Goal: Navigation & Orientation: Find specific page/section

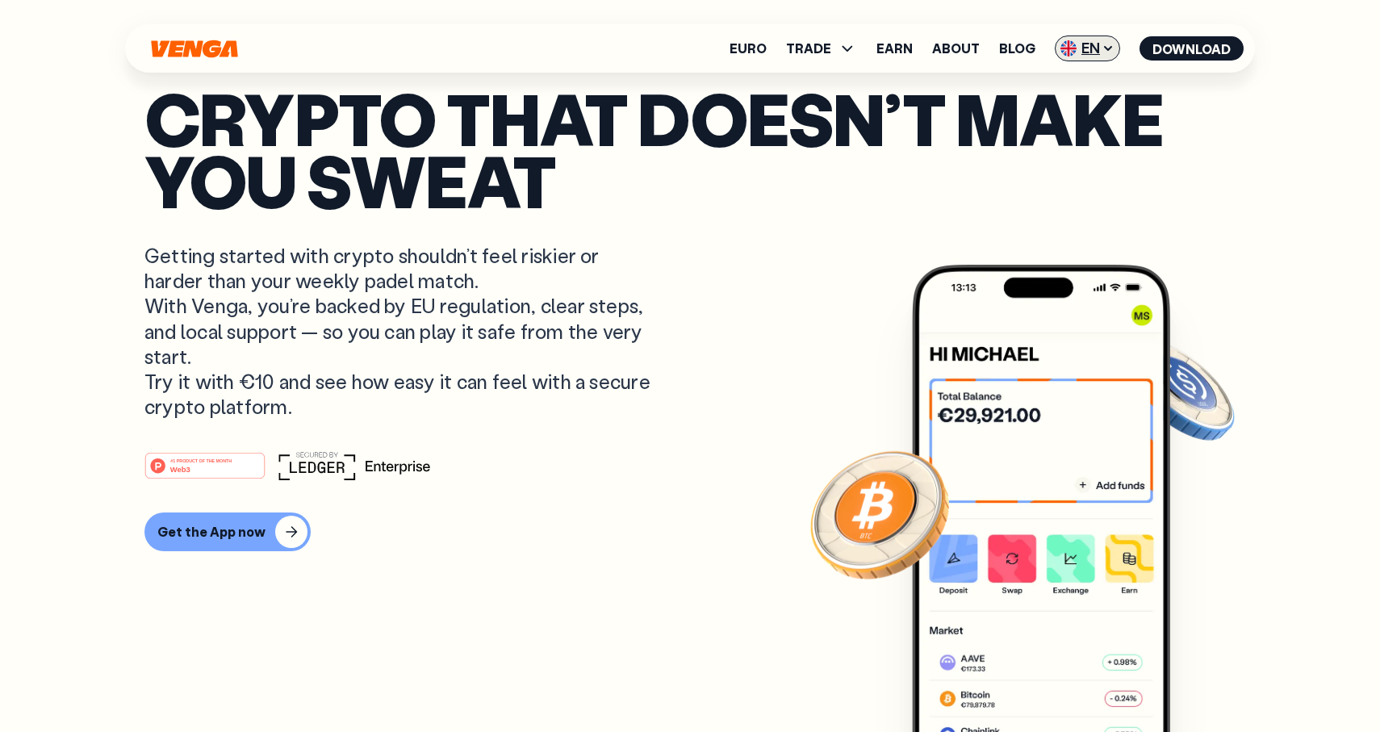
click at [1108, 57] on span "EN" at bounding box center [1086, 48] width 65 height 26
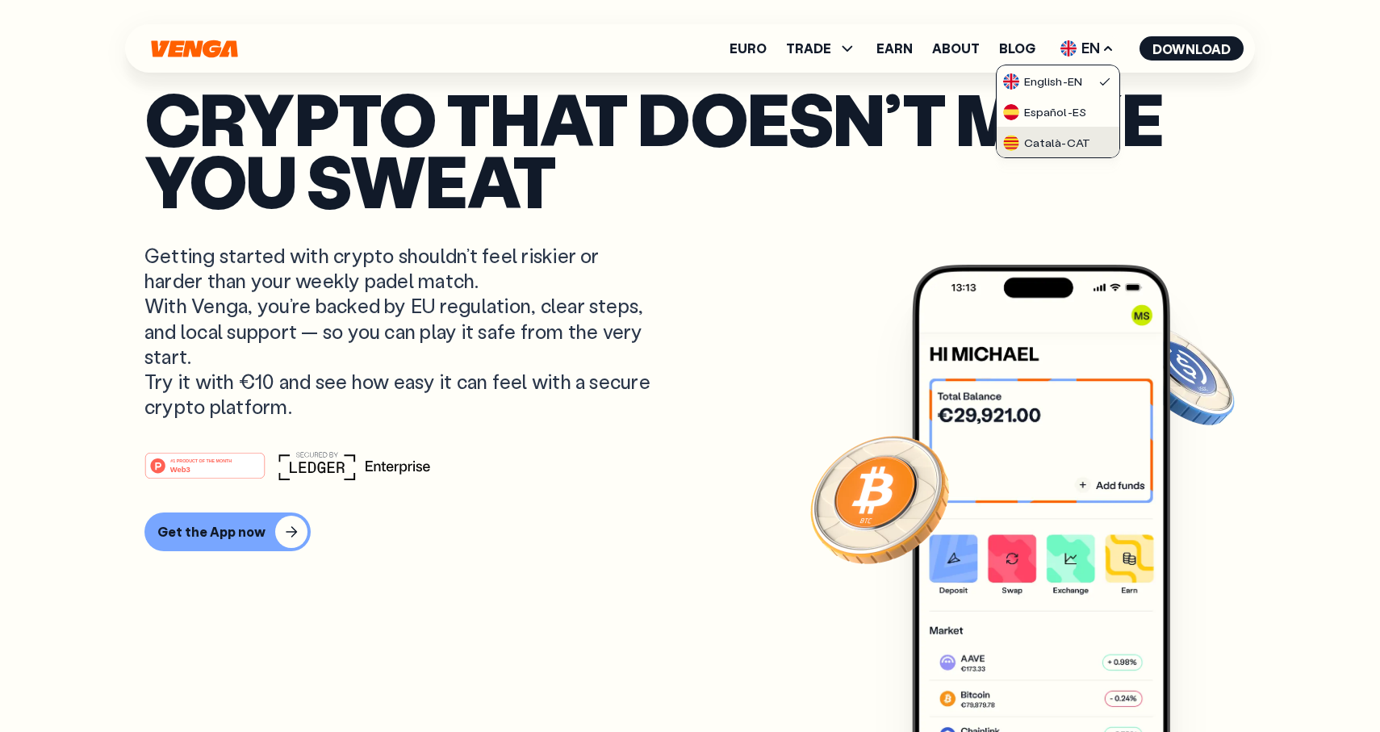
click at [1068, 132] on link "Català - CAT" at bounding box center [1057, 142] width 123 height 31
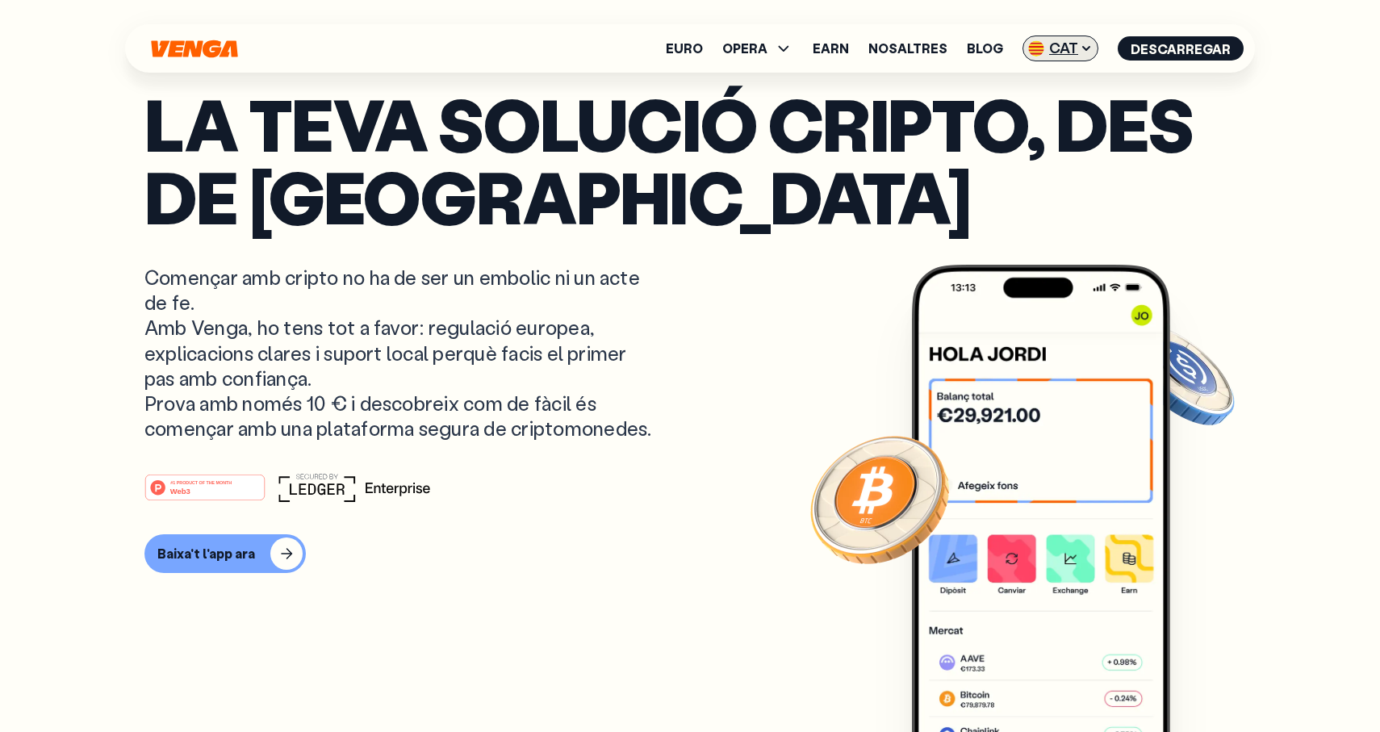
click at [1075, 43] on span "CAT" at bounding box center [1060, 48] width 76 height 26
click at [994, 91] on link "English - EN" at bounding box center [1036, 80] width 123 height 31
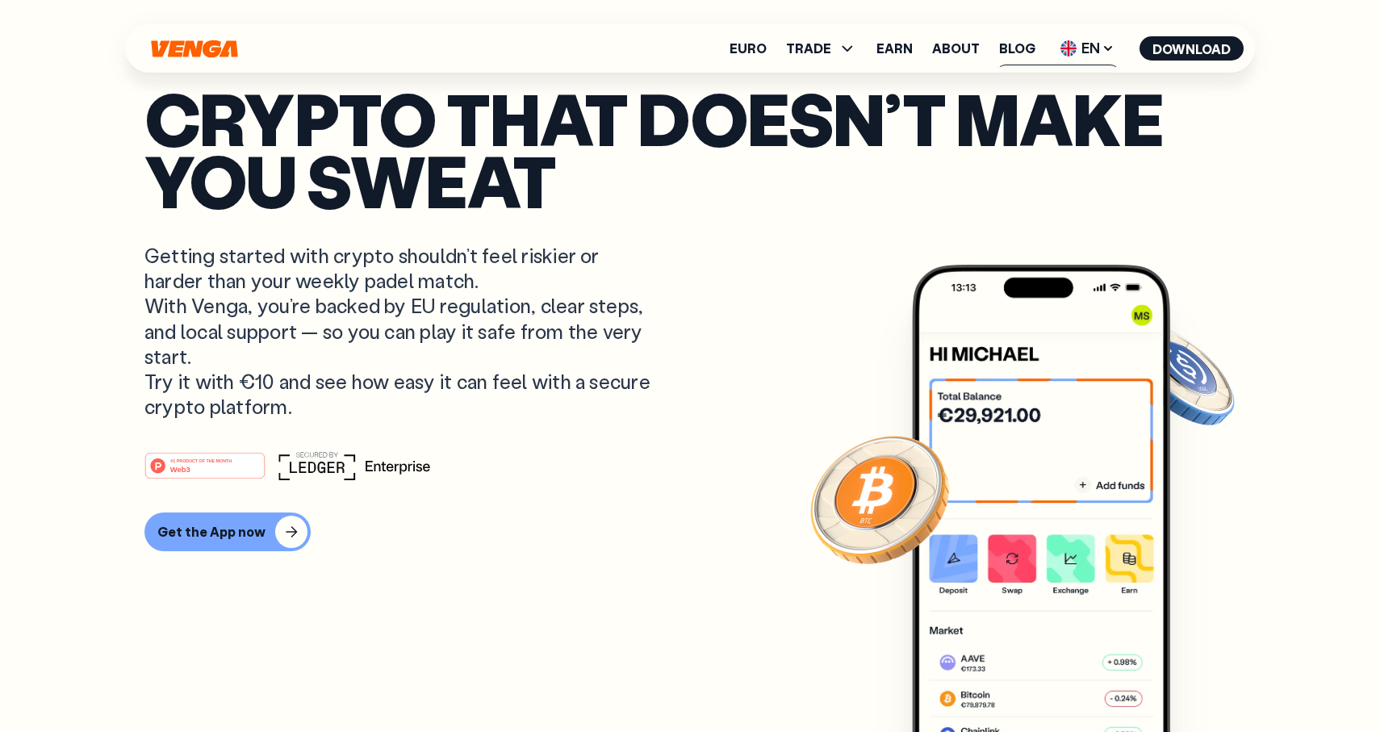
click at [817, 200] on p "Crypto that doesn’t make you sweat" at bounding box center [689, 148] width 1091 height 123
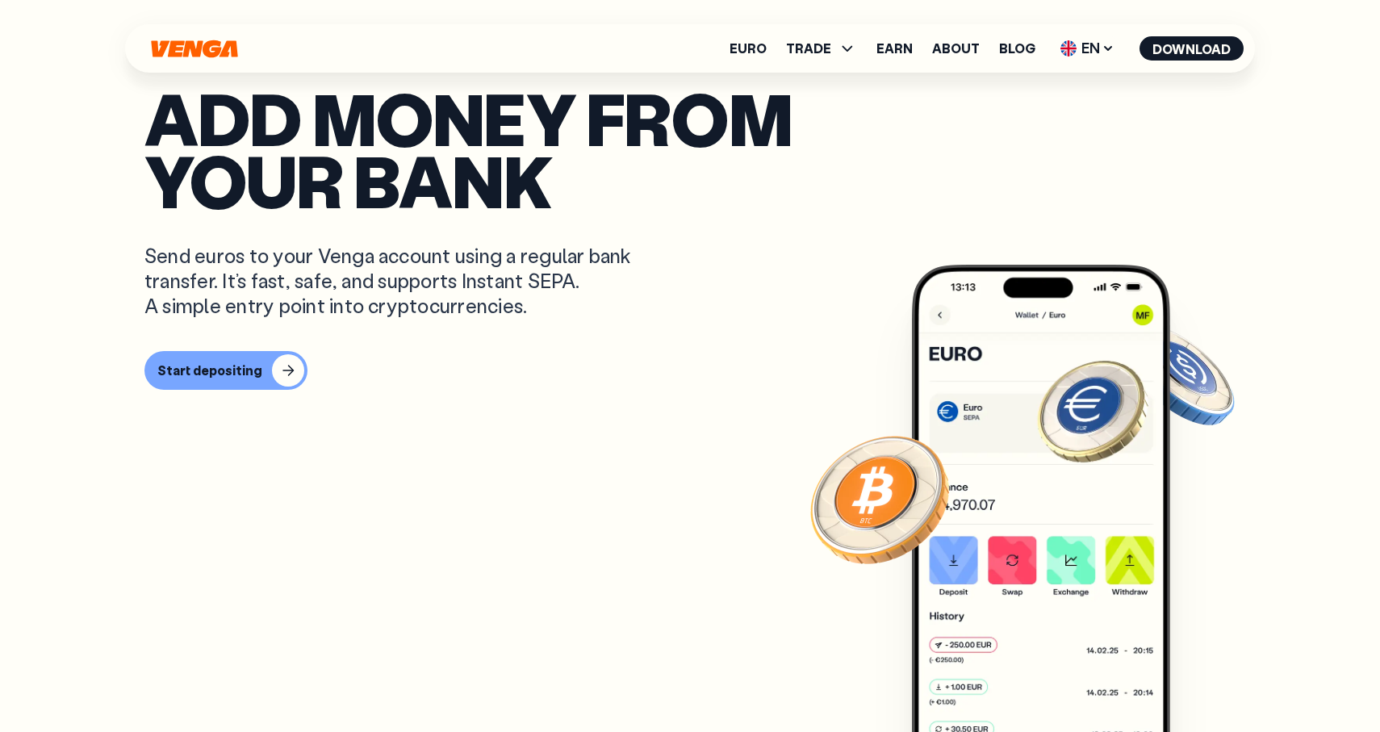
scroll to position [369, 0]
click at [1101, 49] on icon at bounding box center [1107, 48] width 13 height 13
click at [1048, 143] on div "Català - CAT" at bounding box center [1046, 143] width 87 height 16
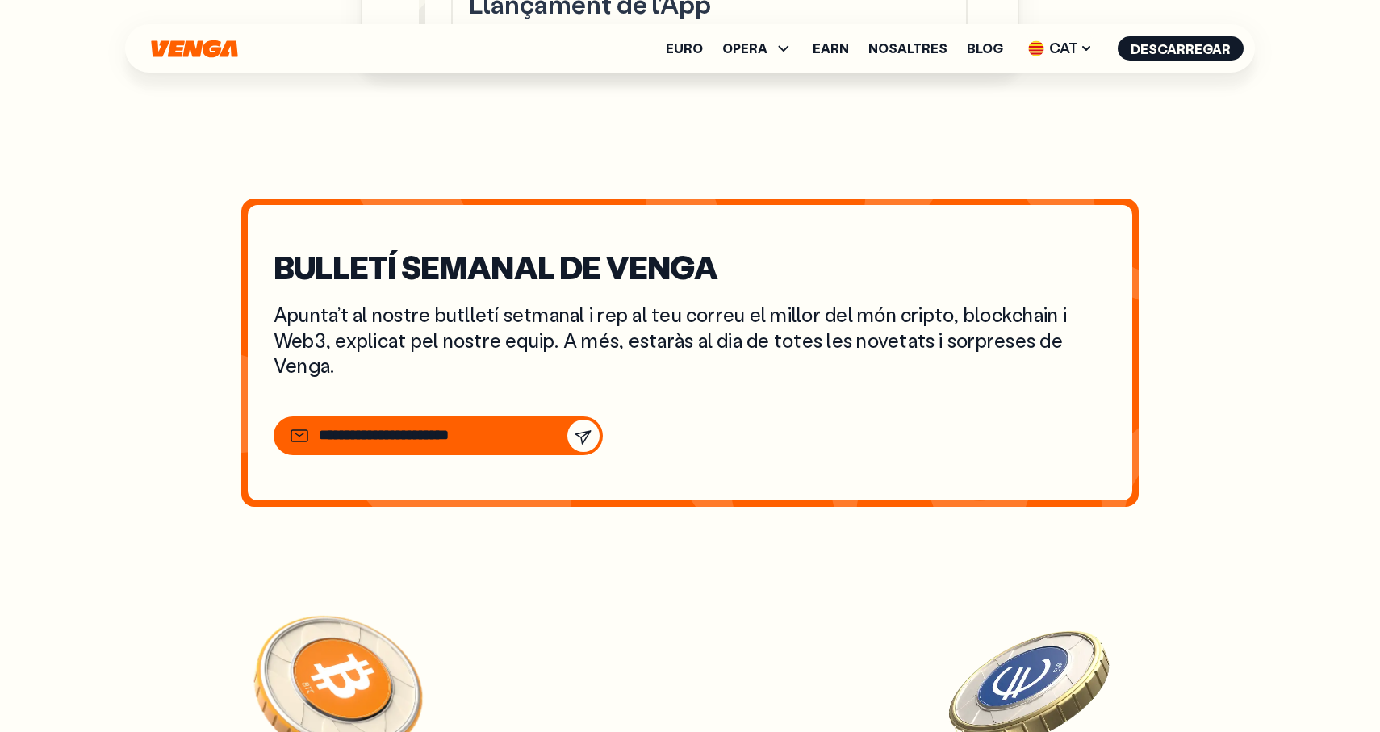
scroll to position [6167, 0]
